Goal: Task Accomplishment & Management: Complete application form

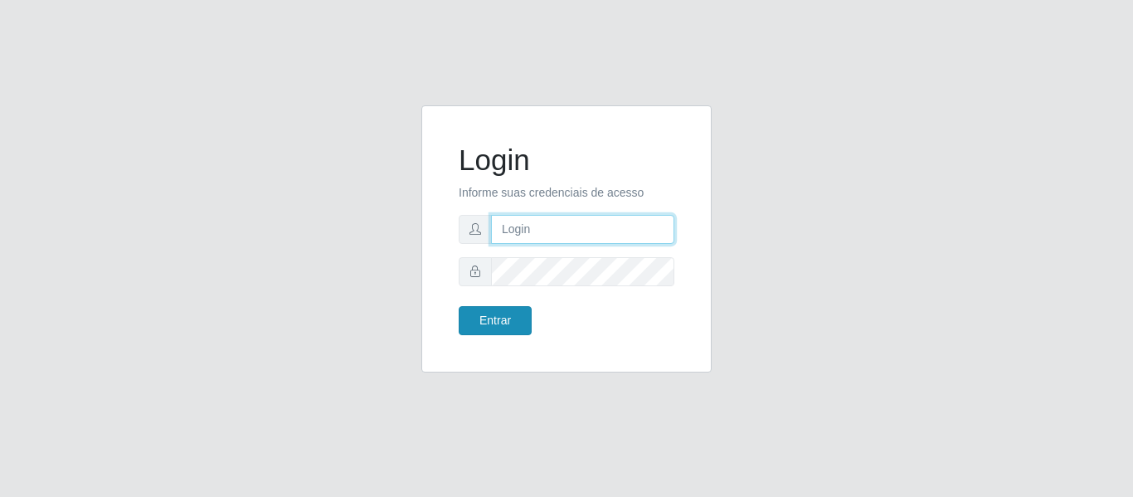
type input "[EMAIL_ADDRESS][DOMAIN_NAME]"
click at [508, 322] on button "Entrar" at bounding box center [495, 320] width 73 height 29
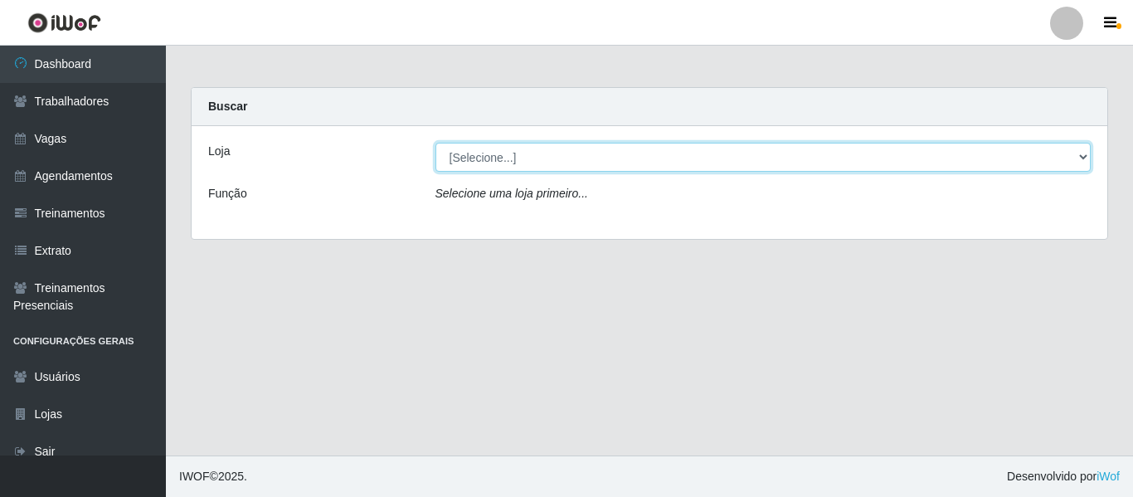
click at [482, 149] on select "[Selecione...] Bemais - Ruy Carneiro Bemais Supermercados - B1 Mangabeira Bemai…" at bounding box center [763, 157] width 656 height 29
click at [610, 153] on select "[Selecione...] Bemais - Ruy Carneiro Bemais Supermercados - B1 Mangabeira Bemai…" at bounding box center [763, 157] width 656 height 29
select select "249"
click at [435, 143] on select "[Selecione...] Bemais - Ruy Carneiro Bemais Supermercados - B1 Mangabeira Bemai…" at bounding box center [763, 157] width 656 height 29
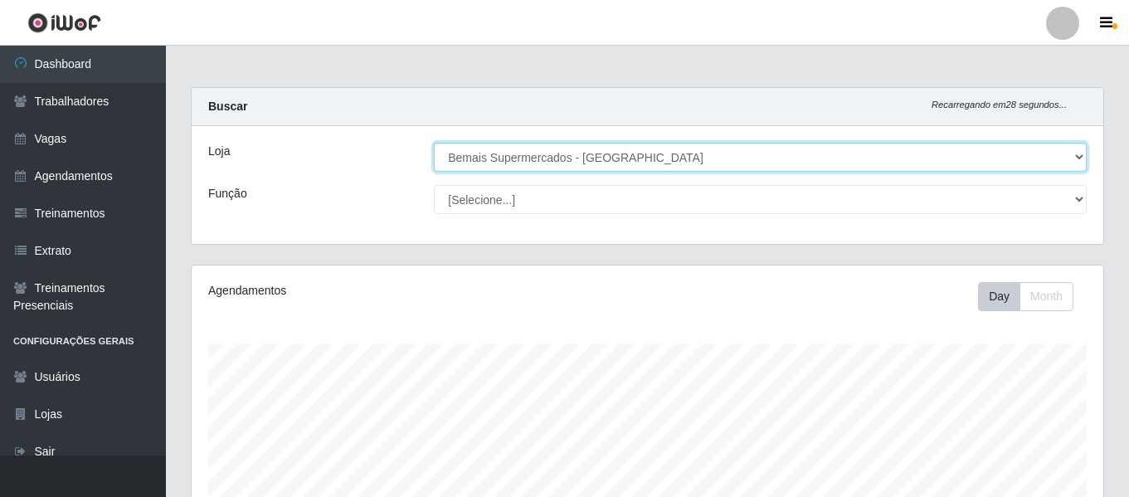
scroll to position [344, 911]
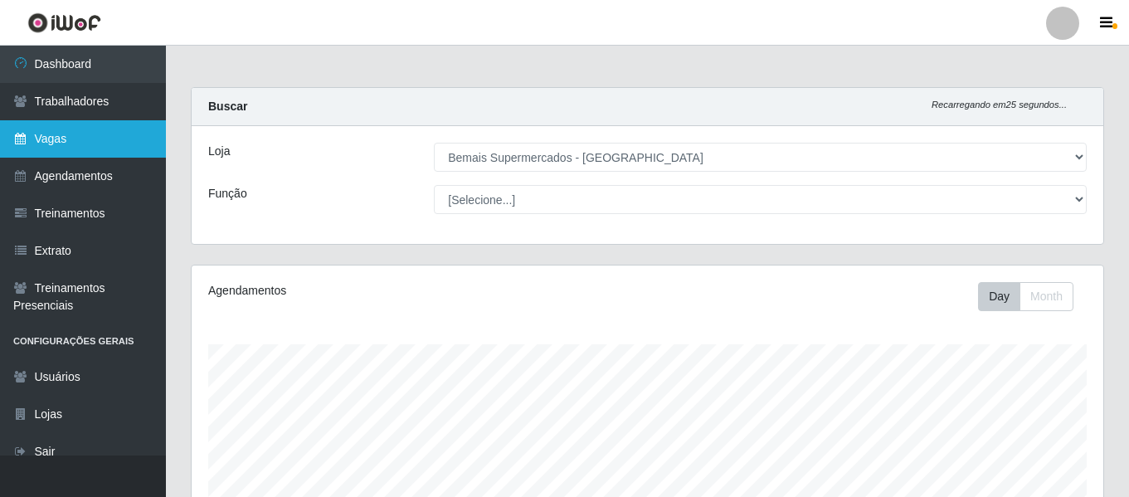
click at [85, 139] on link "Vagas" at bounding box center [83, 138] width 166 height 37
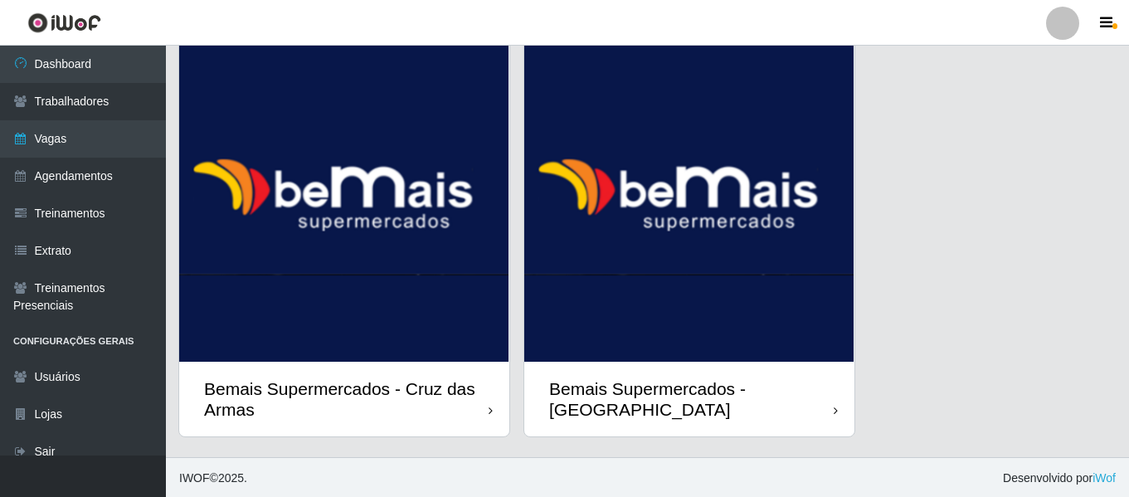
scroll to position [2200, 0]
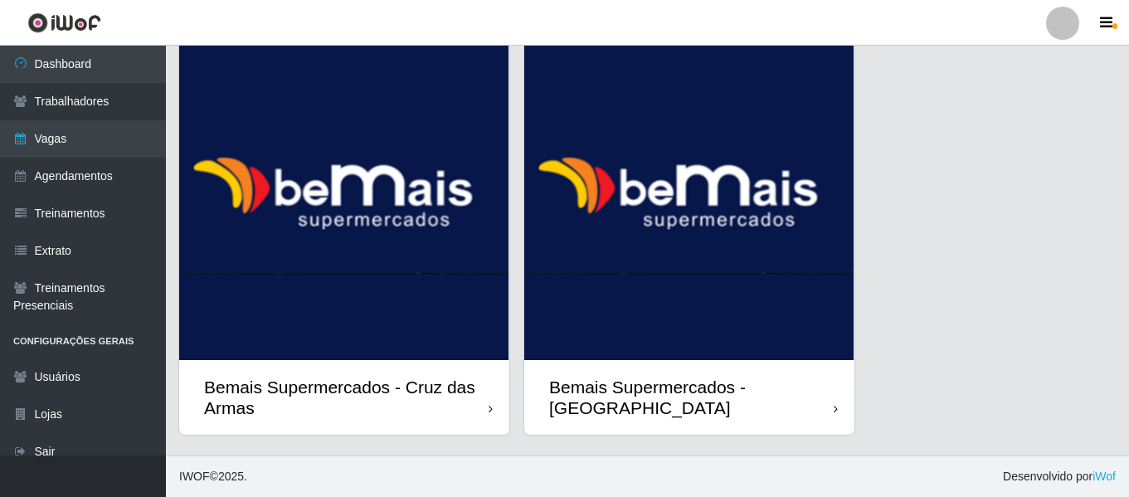
click at [731, 295] on img at bounding box center [689, 196] width 330 height 328
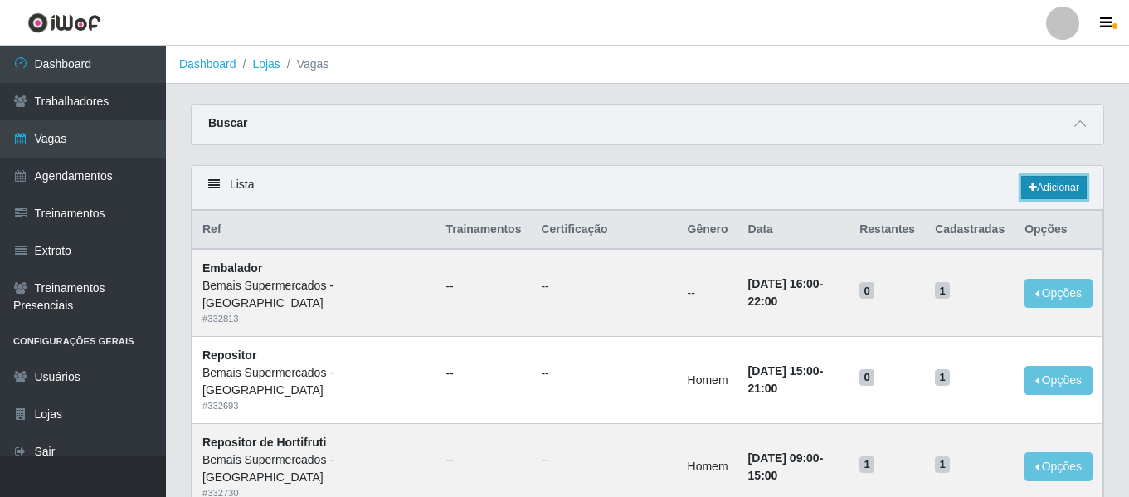
click at [1049, 185] on link "Adicionar" at bounding box center [1054, 187] width 66 height 23
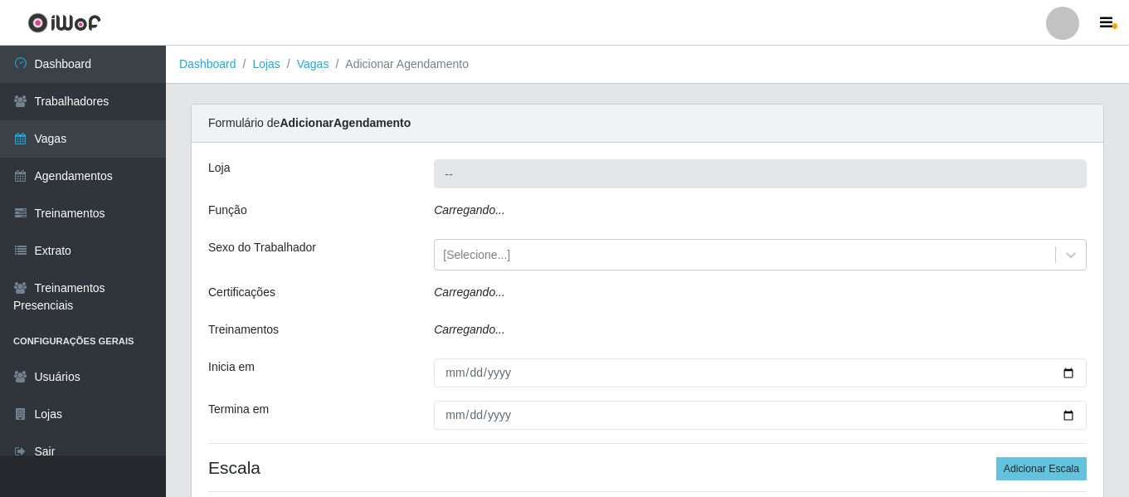
type input "Bemais Supermercados - [GEOGRAPHIC_DATA]"
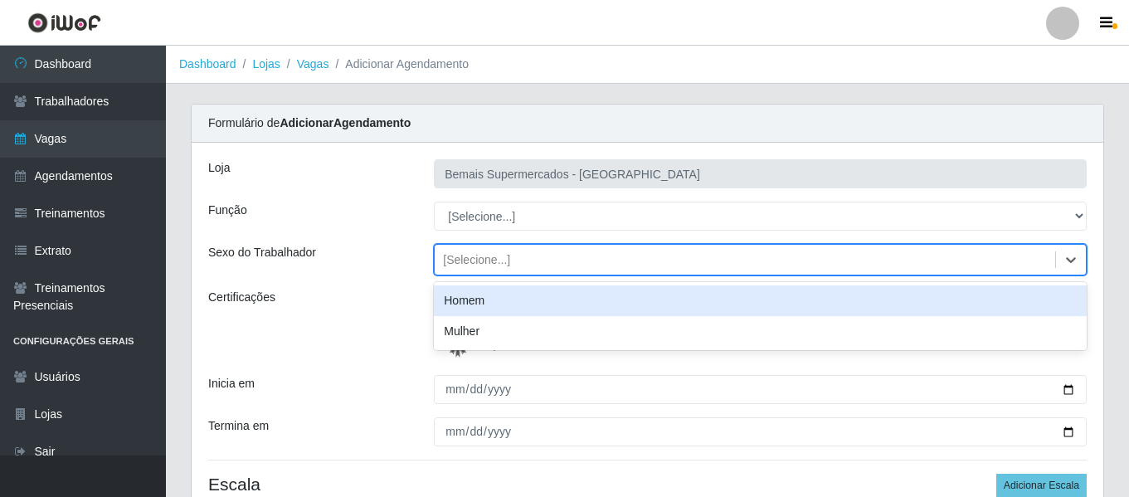
click at [517, 270] on div "[Selecione...]" at bounding box center [745, 259] width 620 height 27
click at [503, 298] on div "Homem" at bounding box center [760, 300] width 653 height 31
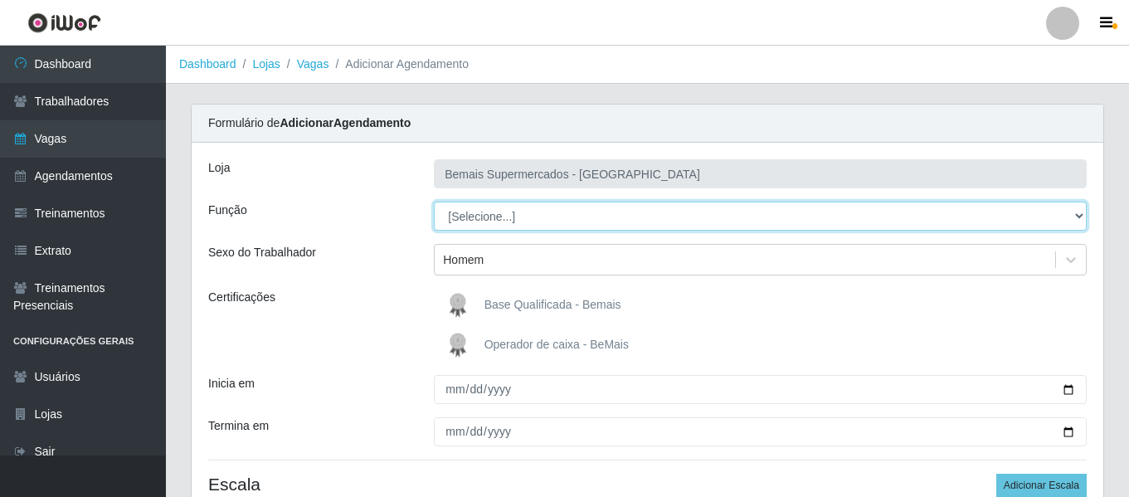
click at [531, 211] on select "[Selecione...] ASG ASG + ASG ++ Auxiliar de Depósito Auxiliar de Depósito + Aux…" at bounding box center [760, 216] width 653 height 29
select select "110"
click at [434, 202] on select "[Selecione...] ASG ASG + ASG ++ Auxiliar de Depósito Auxiliar de Depósito + Aux…" at bounding box center [760, 216] width 653 height 29
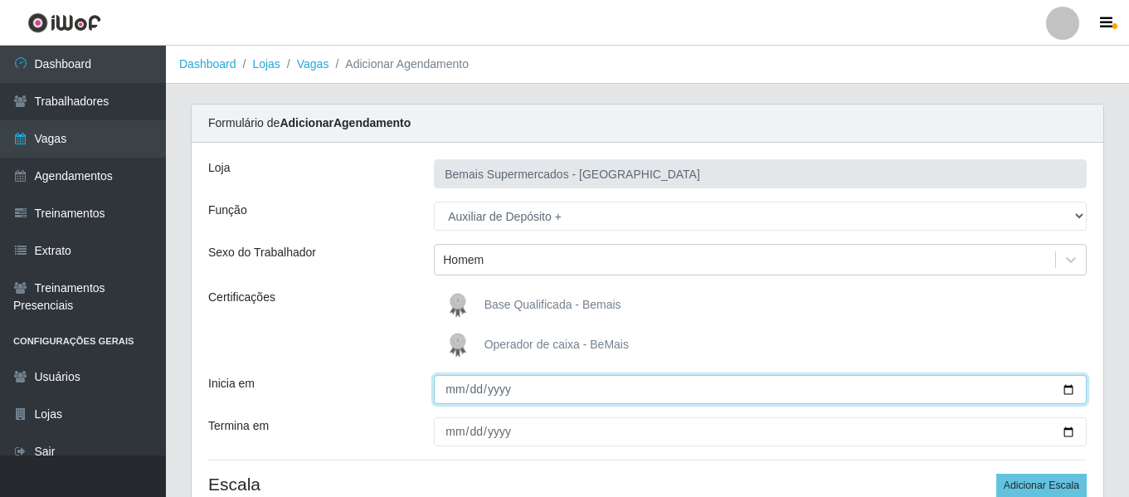
click at [455, 392] on input "Inicia em" at bounding box center [760, 389] width 653 height 29
type input "[DATE]"
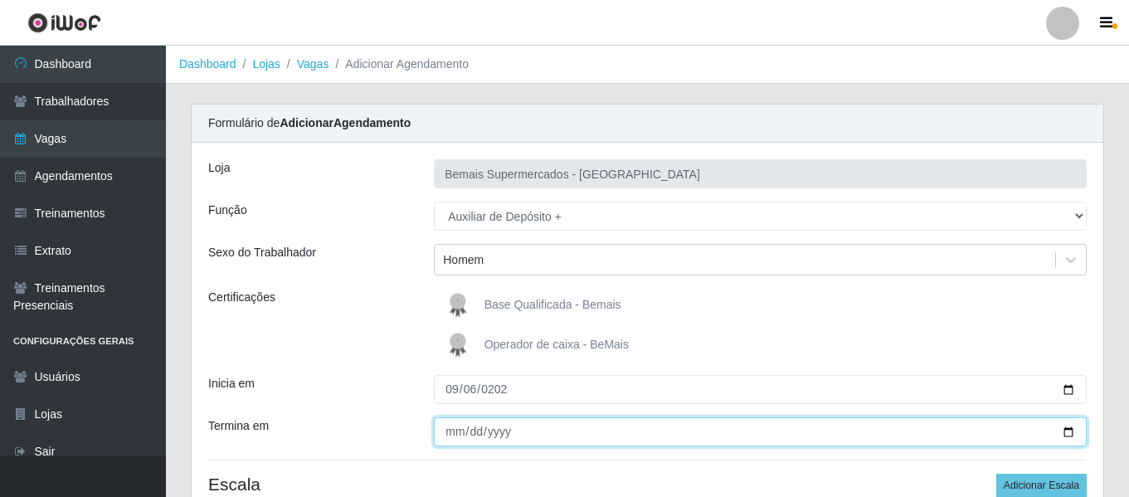
click at [443, 436] on input "Termina em" at bounding box center [760, 431] width 653 height 29
type input "[DATE]"
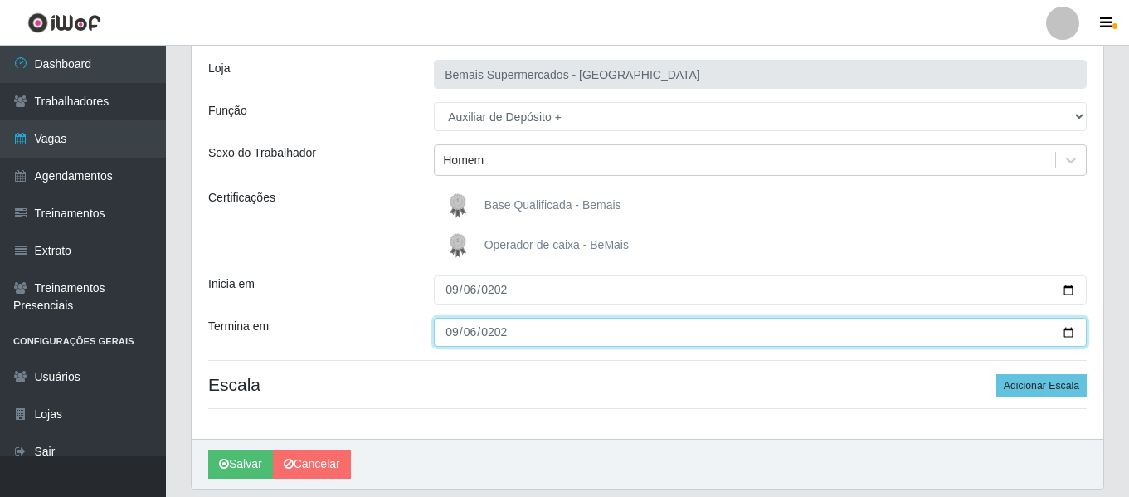
scroll to position [153, 0]
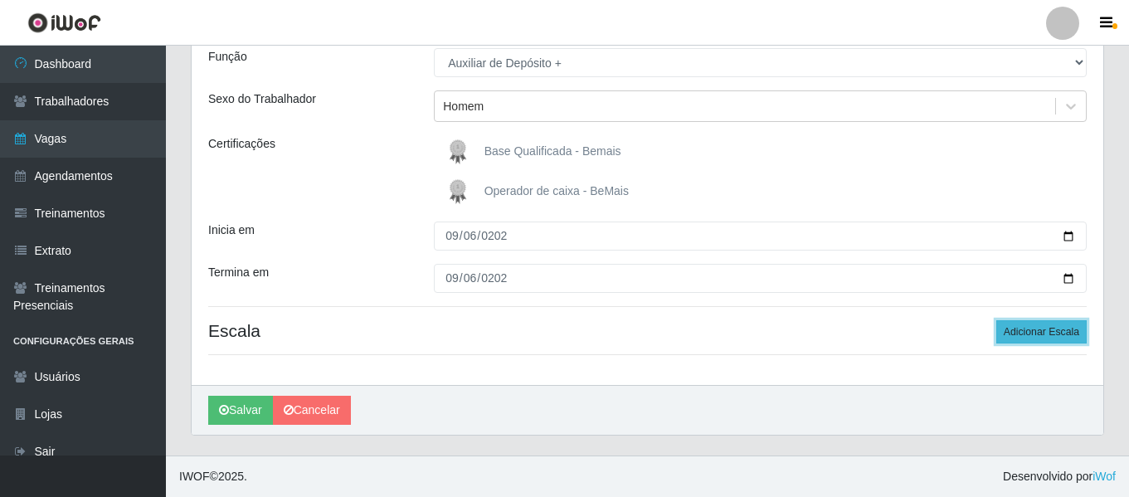
click at [1048, 330] on button "Adicionar Escala" at bounding box center [1041, 331] width 90 height 23
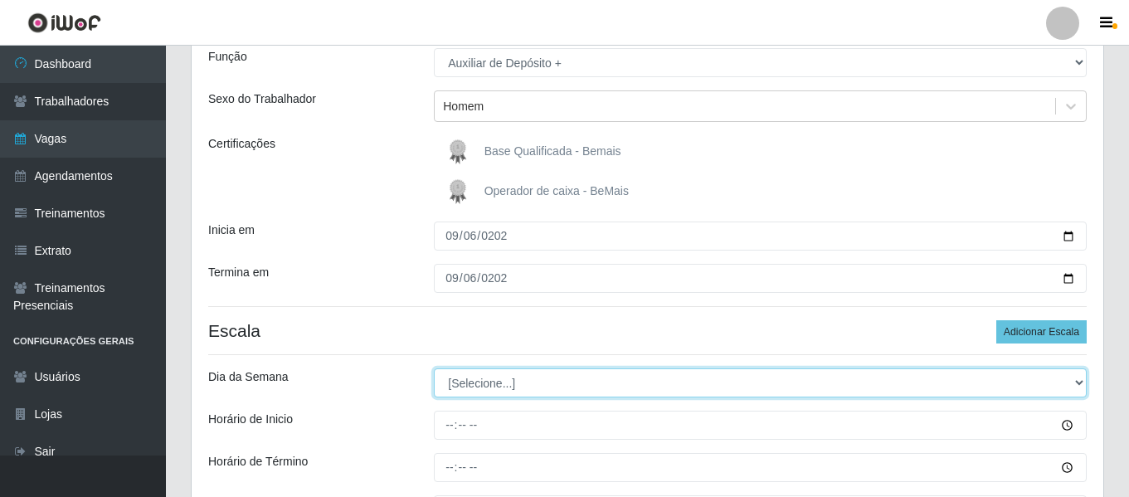
click at [482, 377] on select "[Selecione...] Segunda Terça Quarta Quinta Sexta Sábado Domingo" at bounding box center [760, 382] width 653 height 29
select select "6"
click at [434, 368] on select "[Selecione...] Segunda Terça Quarta Quinta Sexta Sábado Domingo" at bounding box center [760, 382] width 653 height 29
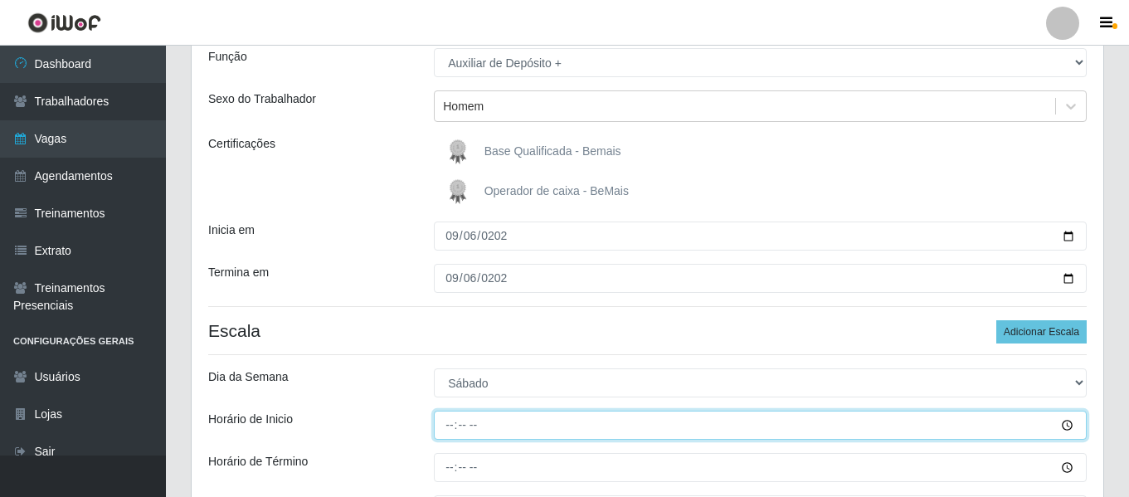
click at [448, 427] on input "Horário de Inicio" at bounding box center [760, 425] width 653 height 29
type input "08:00"
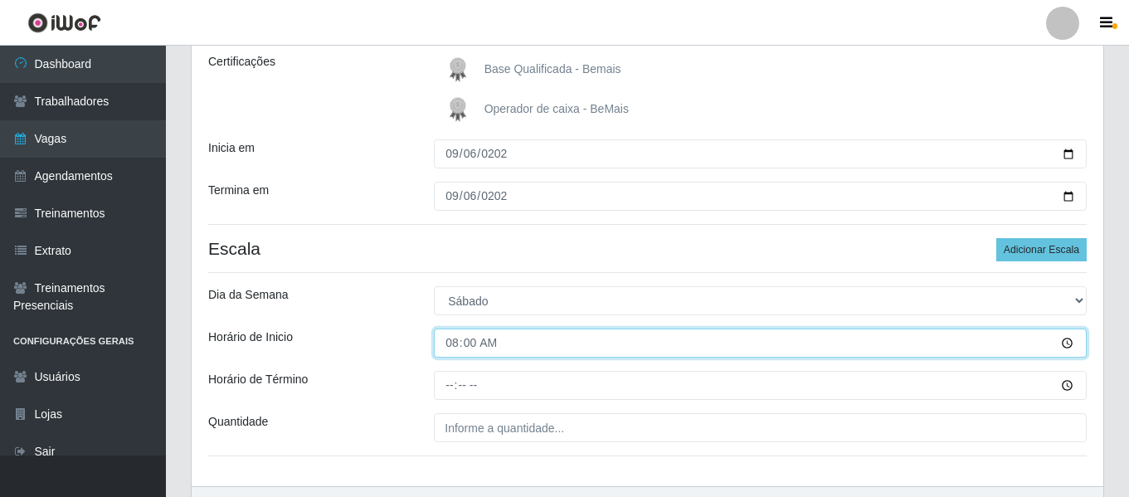
scroll to position [236, 0]
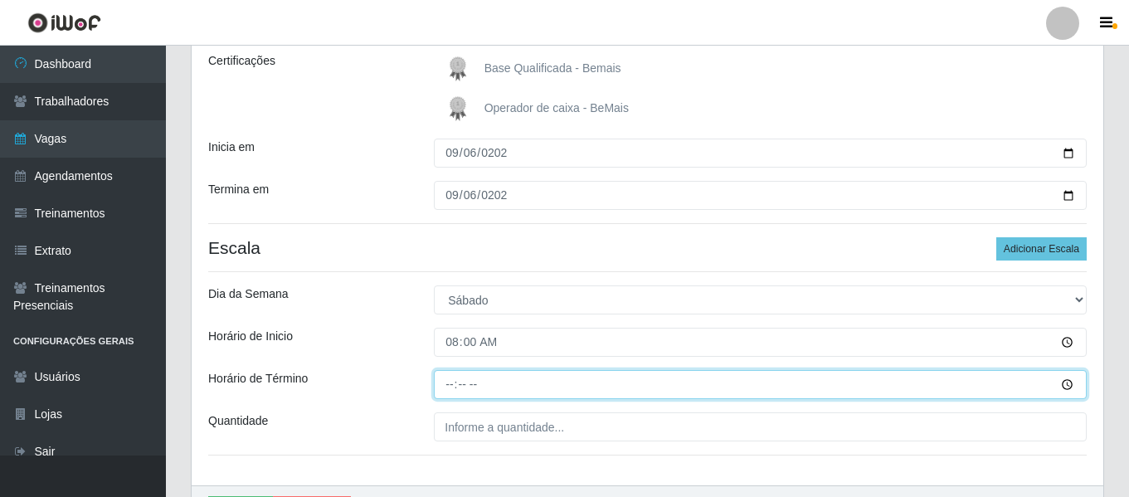
click at [454, 385] on input "Horário de Término" at bounding box center [760, 384] width 653 height 29
type input "14:00"
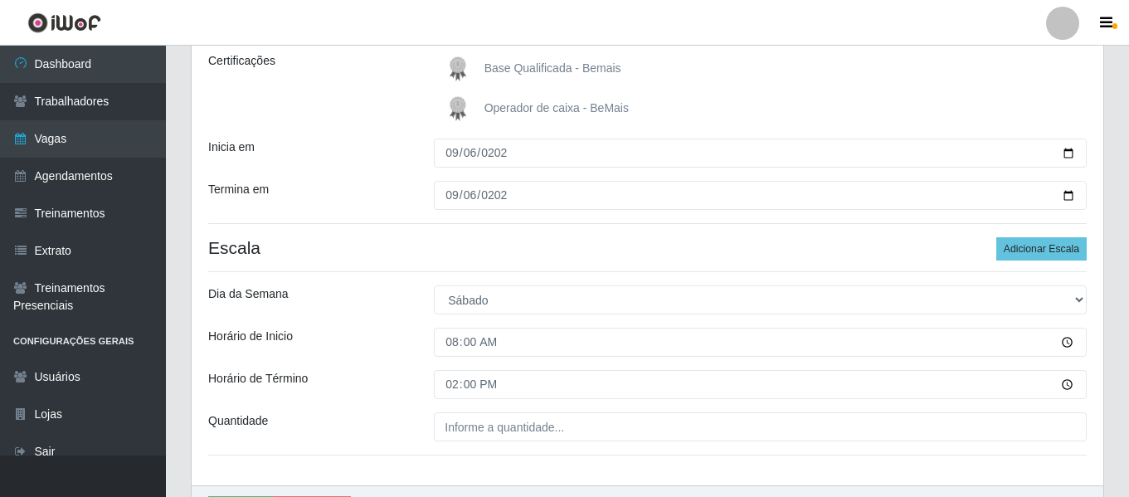
click at [468, 406] on div "Loja Bemais Supermercados - Três Ruas Função [Selecione...] ASG ASG + ASG ++ Au…" at bounding box center [647, 195] width 911 height 579
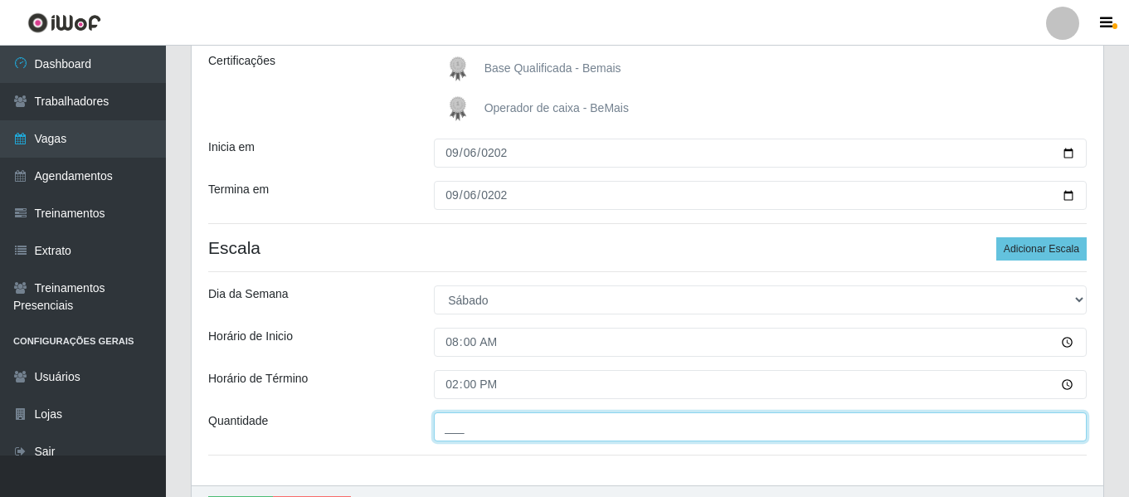
click at [478, 418] on input "___" at bounding box center [760, 426] width 653 height 29
type input "3__"
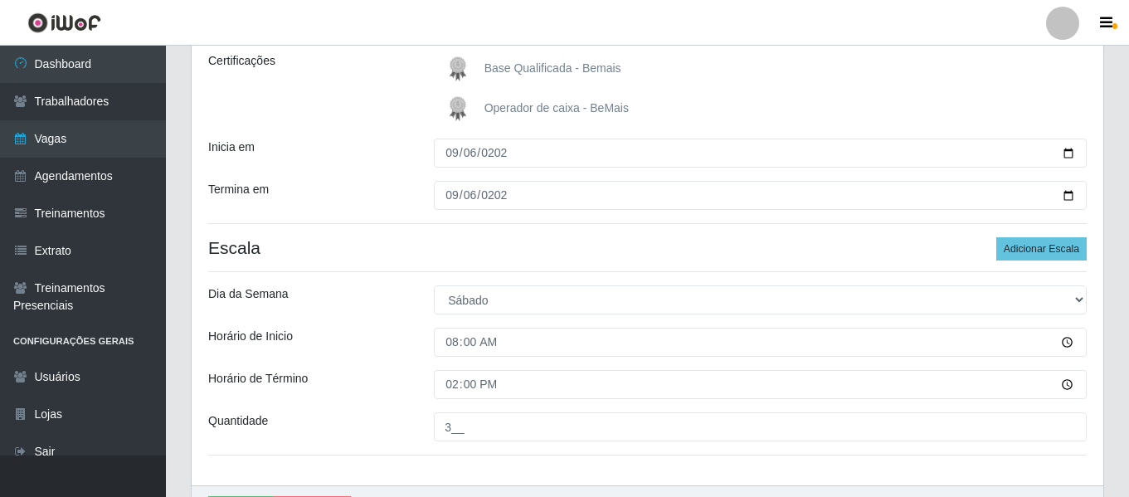
click at [397, 299] on div "Dia da Semana" at bounding box center [309, 299] width 226 height 29
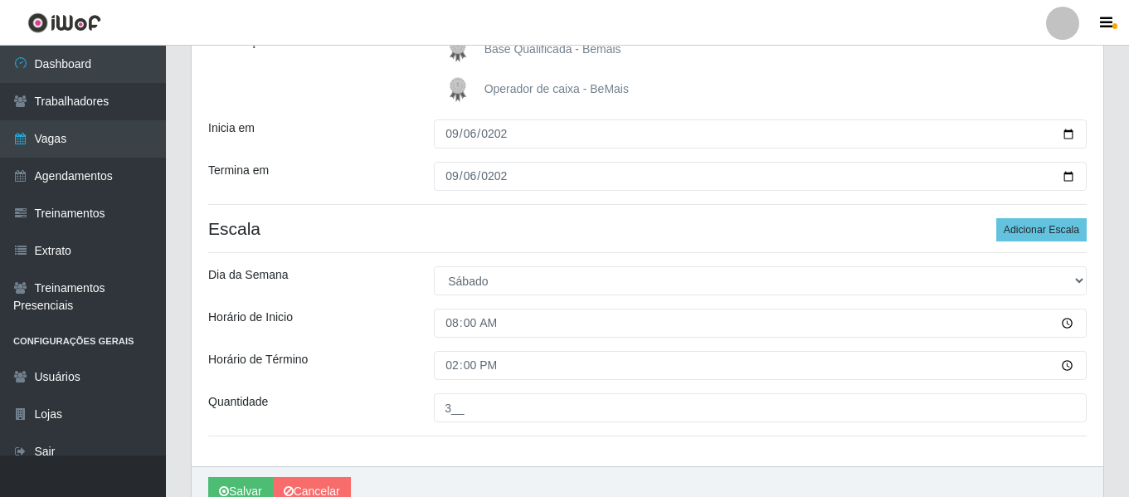
scroll to position [319, 0]
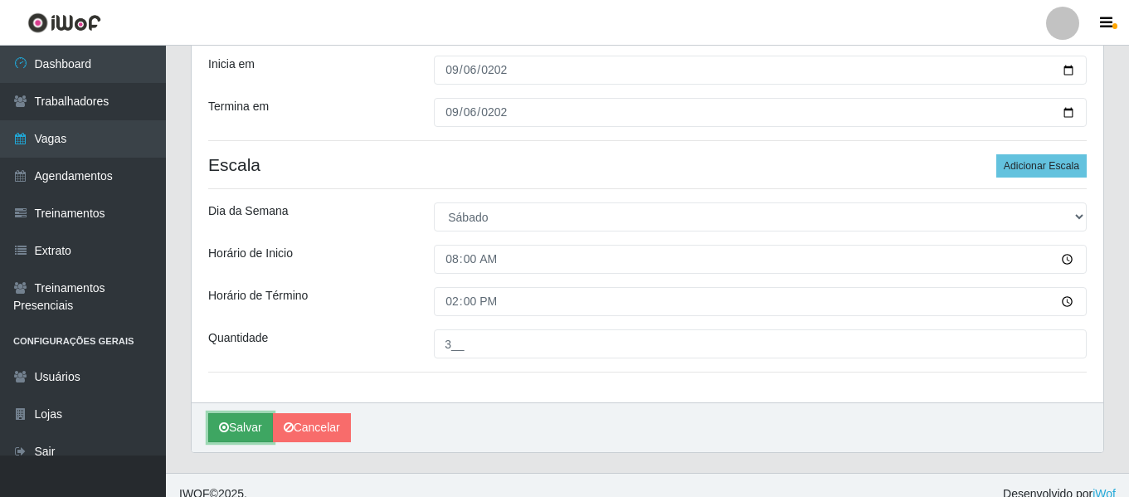
click at [251, 425] on button "Salvar" at bounding box center [240, 427] width 65 height 29
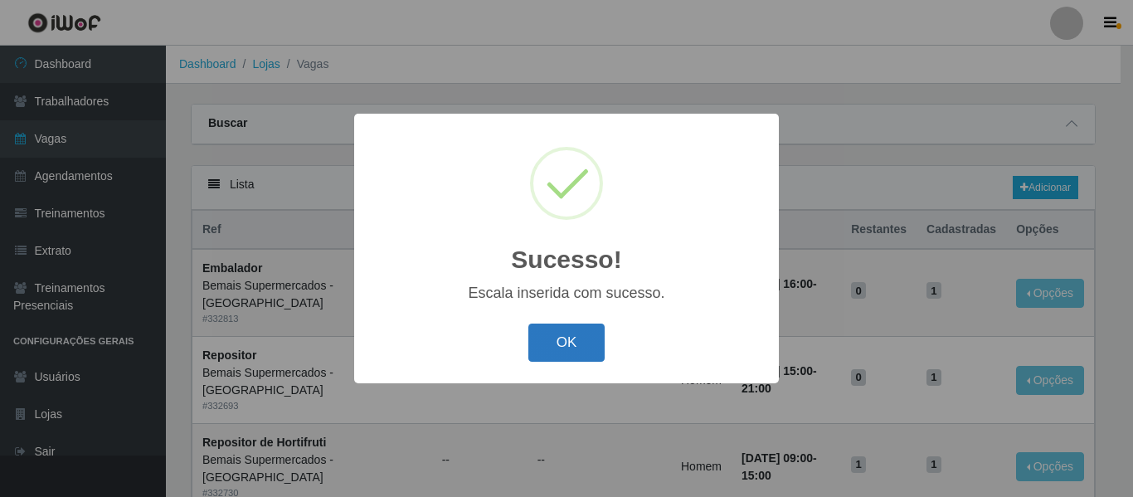
click at [552, 331] on button "OK" at bounding box center [566, 342] width 77 height 39
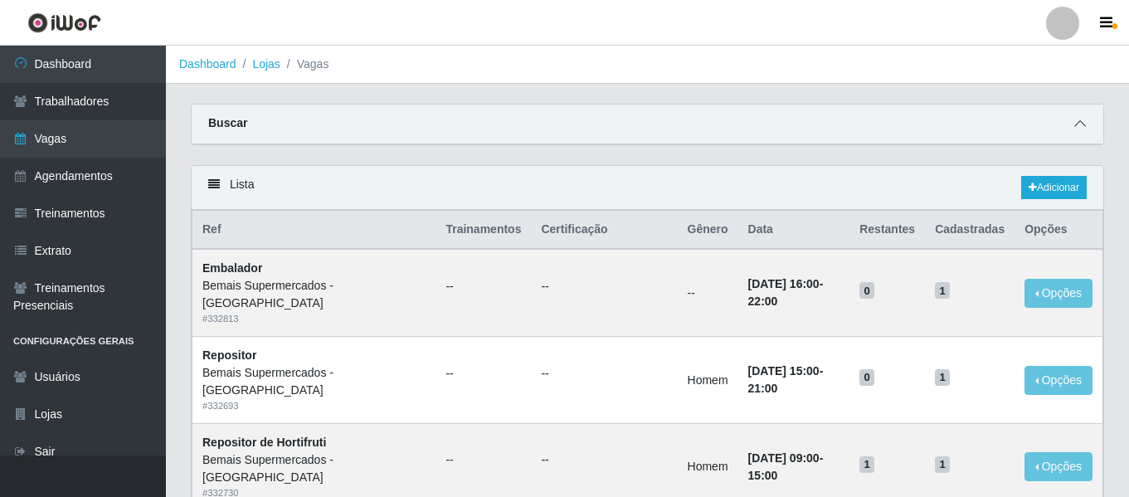
drag, startPoint x: 1075, startPoint y: 126, endPoint x: 929, endPoint y: 141, distance: 146.7
click at [1076, 126] on icon at bounding box center [1080, 124] width 12 height 12
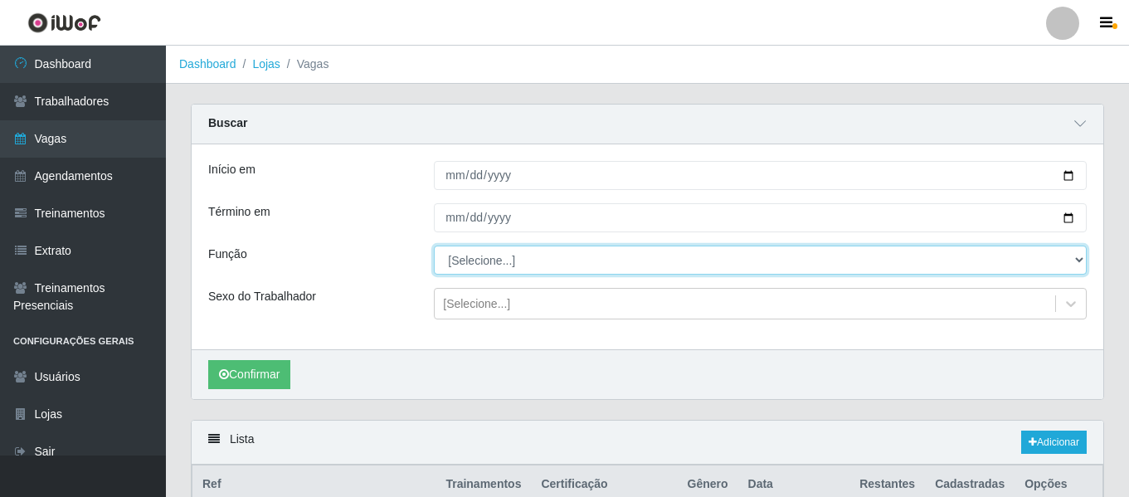
click at [461, 258] on select "[Selecione...] ASG ASG + ASG ++ Auxiliar de Depósito Auxiliar de Depósito + Aux…" at bounding box center [760, 259] width 653 height 29
select select "110"
click at [434, 246] on select "[Selecione...] ASG ASG + ASG ++ Auxiliar de Depósito Auxiliar de Depósito + Aux…" at bounding box center [760, 259] width 653 height 29
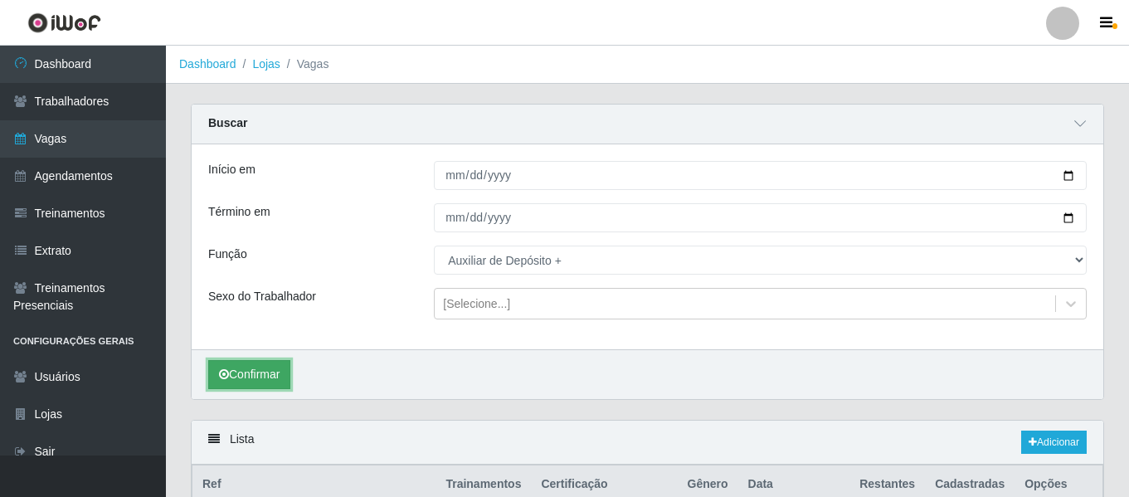
click at [245, 372] on button "Confirmar" at bounding box center [249, 374] width 82 height 29
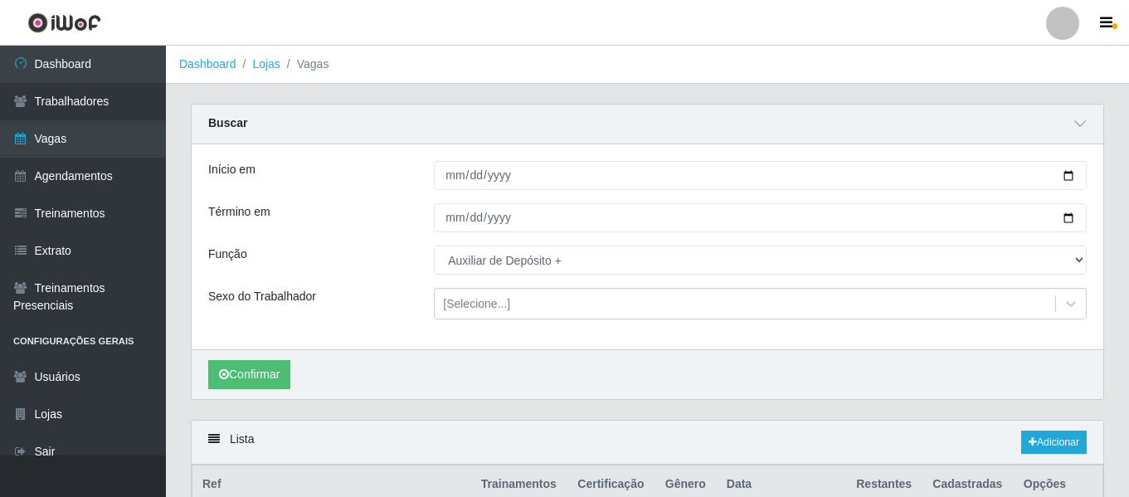
click at [1056, 33] on div at bounding box center [1062, 23] width 33 height 33
click at [1018, 125] on button "Sair" at bounding box center [1029, 129] width 149 height 34
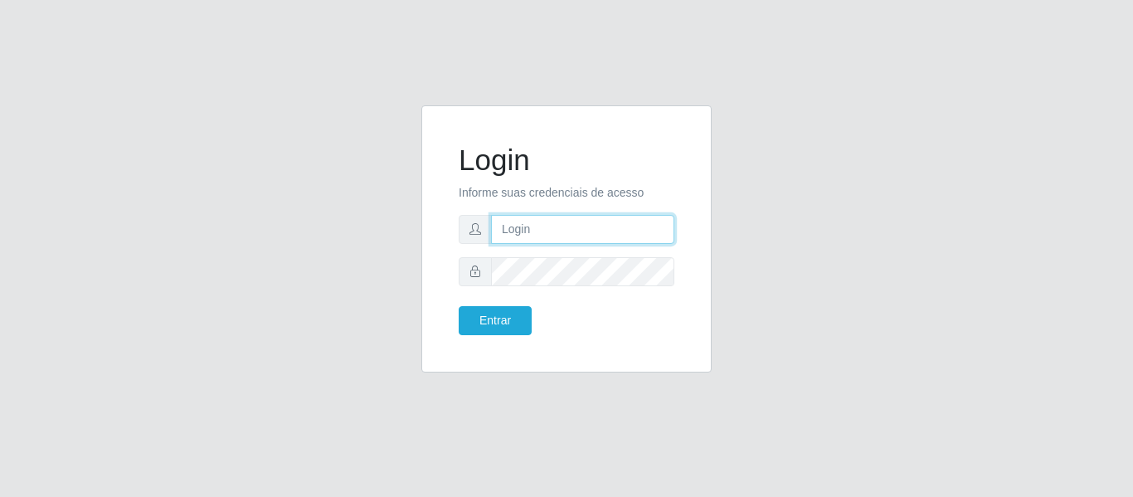
type input "[EMAIL_ADDRESS][DOMAIN_NAME]"
